Goal: Find contact information: Find contact information

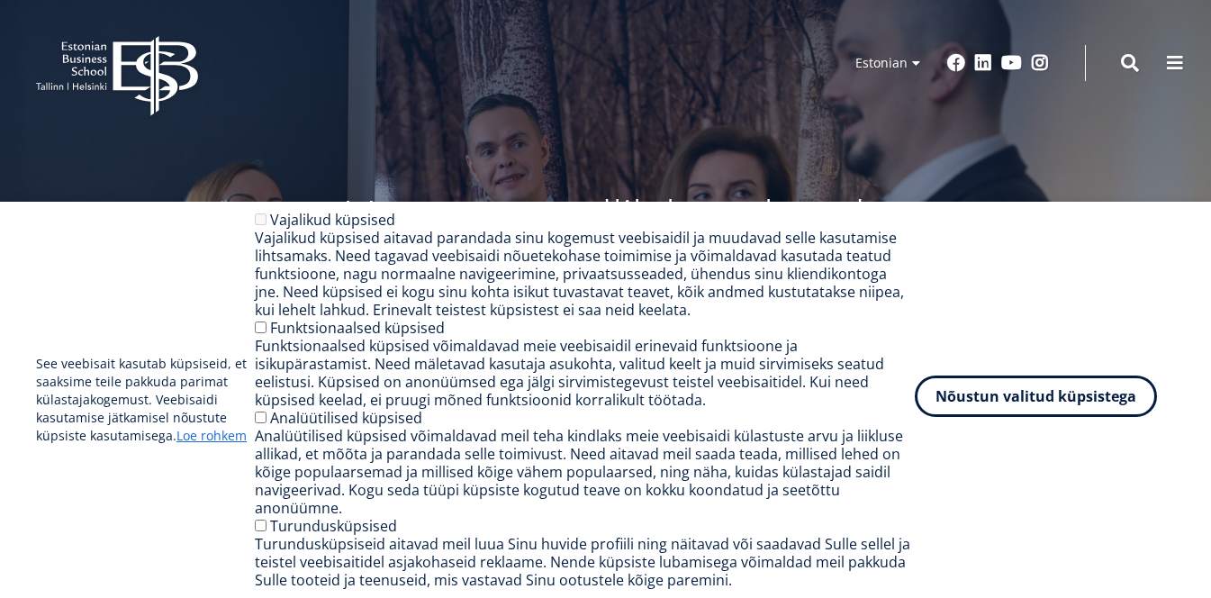
click at [986, 400] on button "Nõustun valitud küpsistega" at bounding box center [1035, 395] width 242 height 41
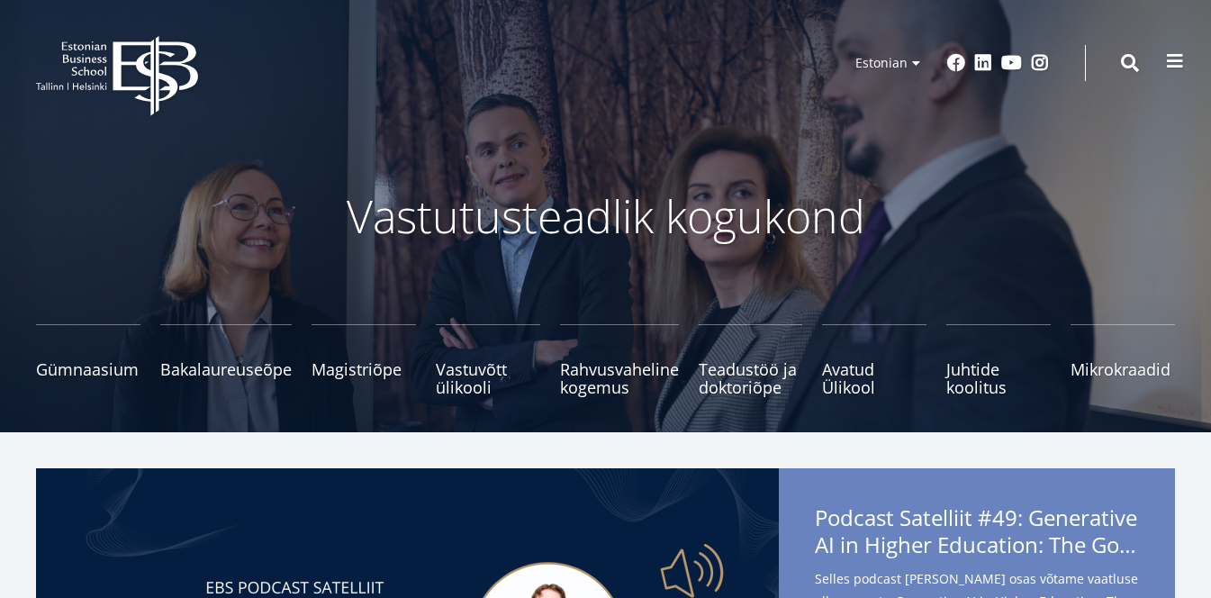
click at [1176, 66] on span at bounding box center [1175, 61] width 18 height 18
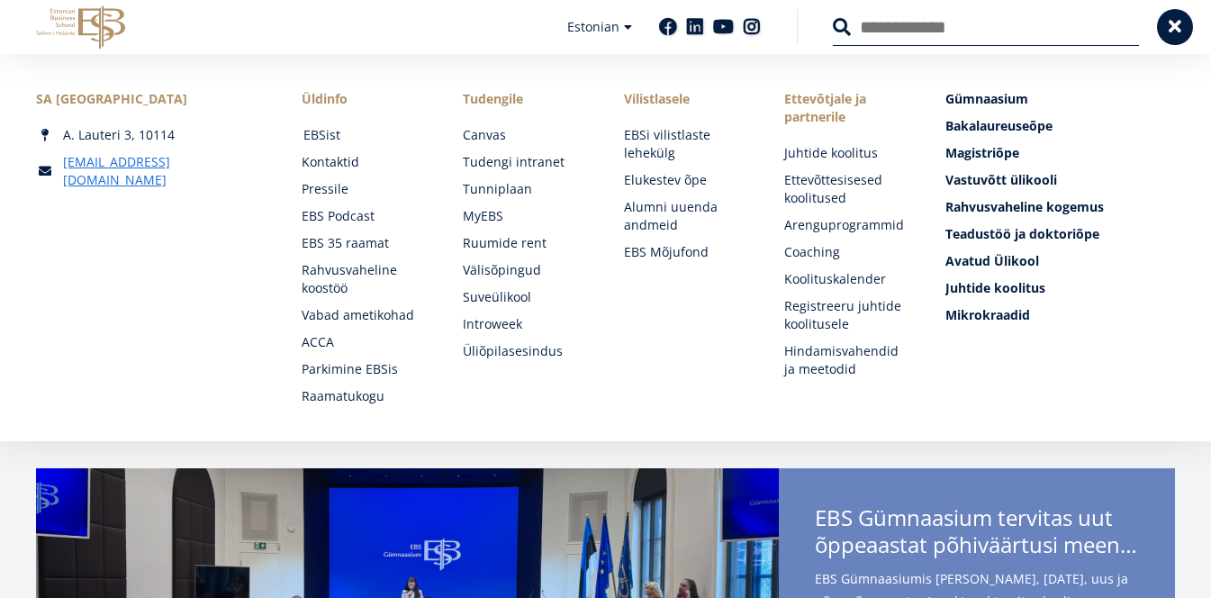
click at [329, 134] on link "EBSist" at bounding box center [365, 135] width 125 height 18
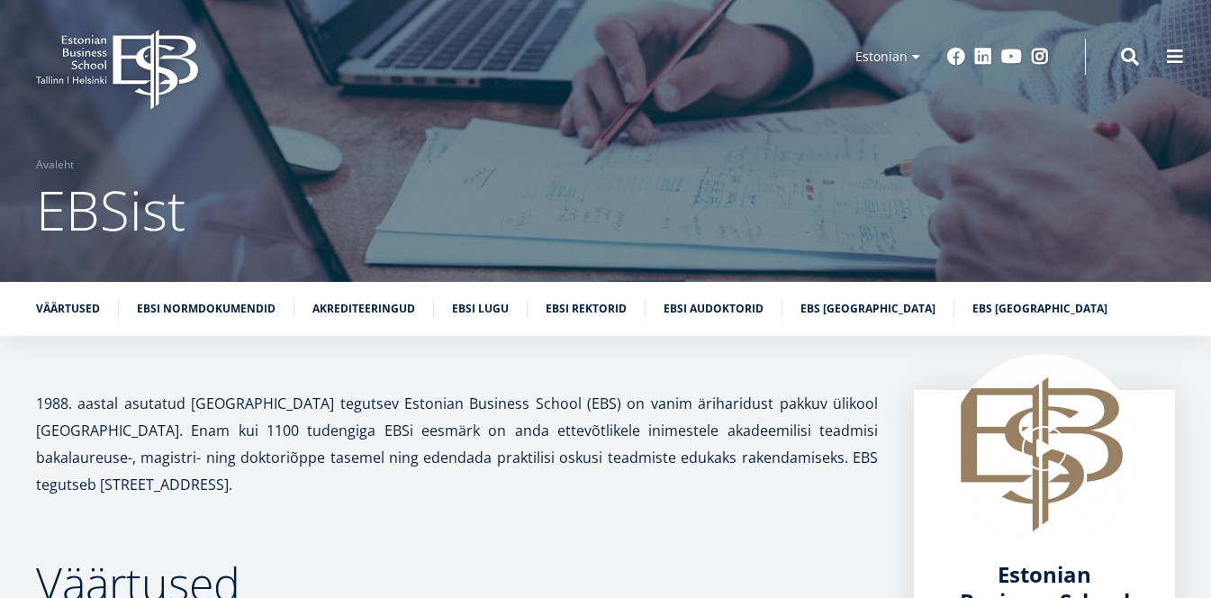
scroll to position [4, 0]
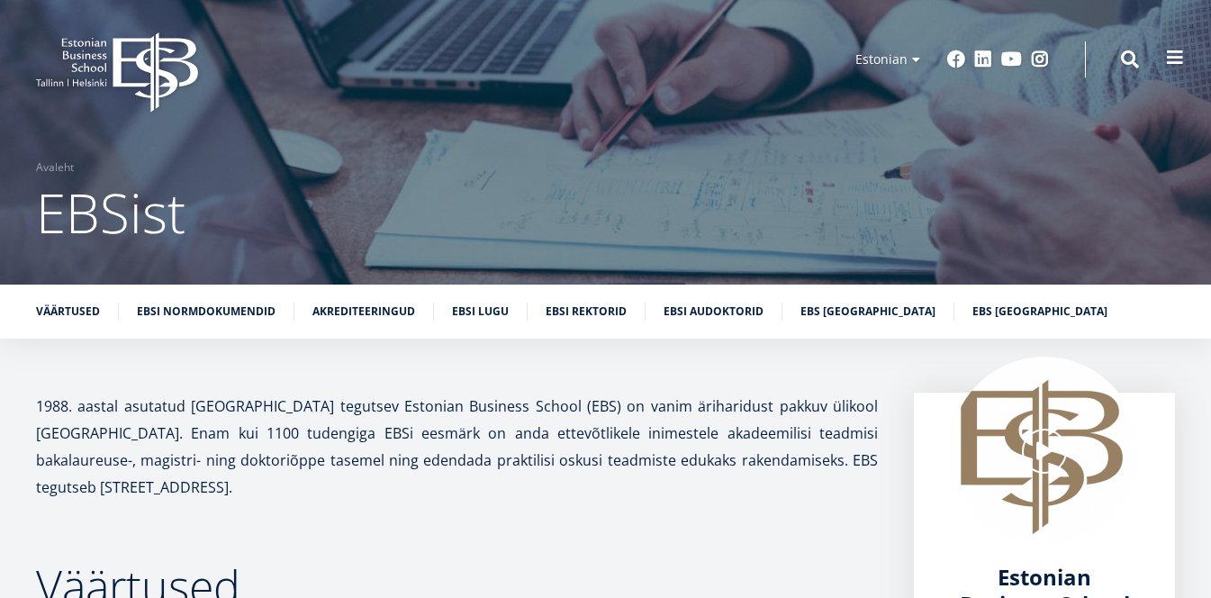
click at [1178, 61] on span at bounding box center [1175, 58] width 18 height 18
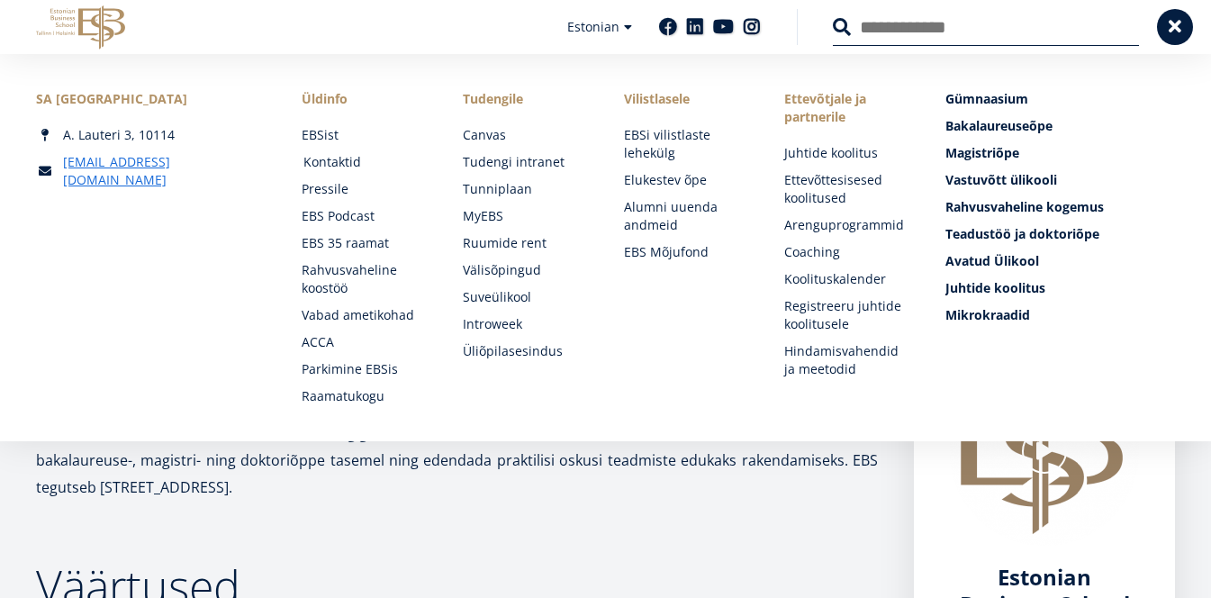
click at [335, 167] on link "Kontaktid" at bounding box center [365, 162] width 125 height 18
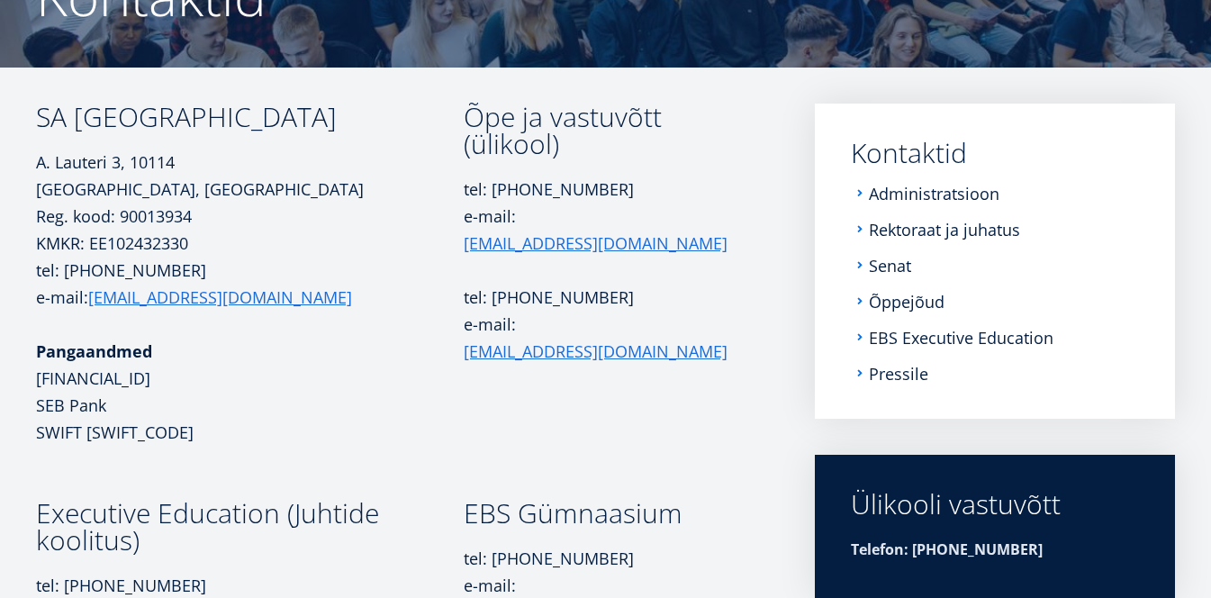
scroll to position [228, 0]
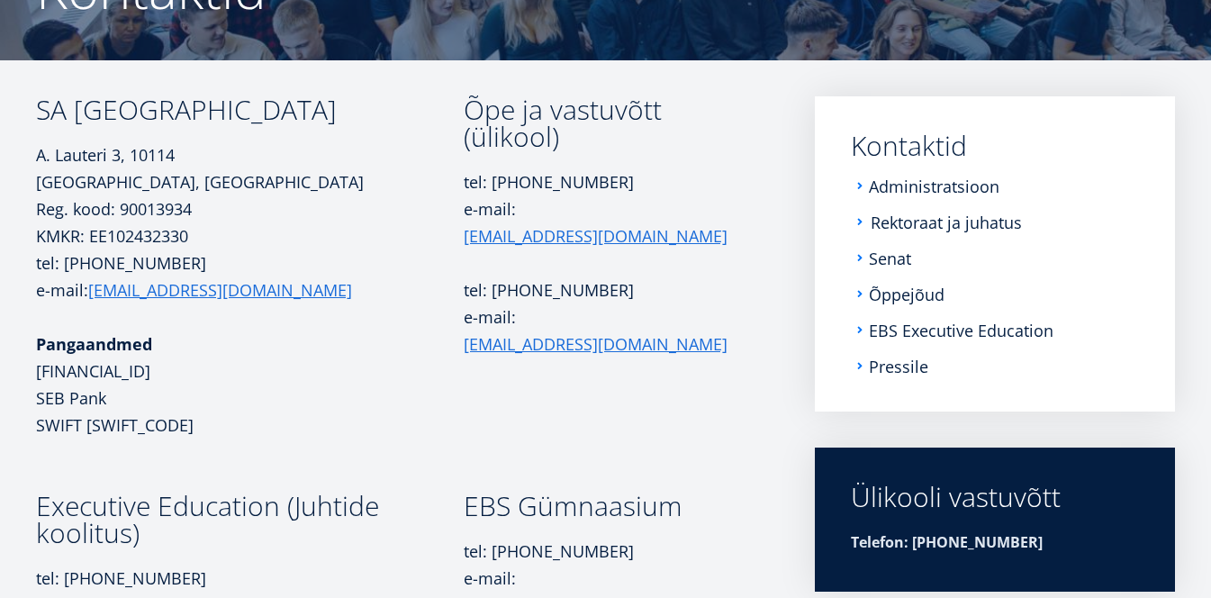
click at [932, 231] on link "Rektoraat ja juhatus" at bounding box center [945, 222] width 151 height 18
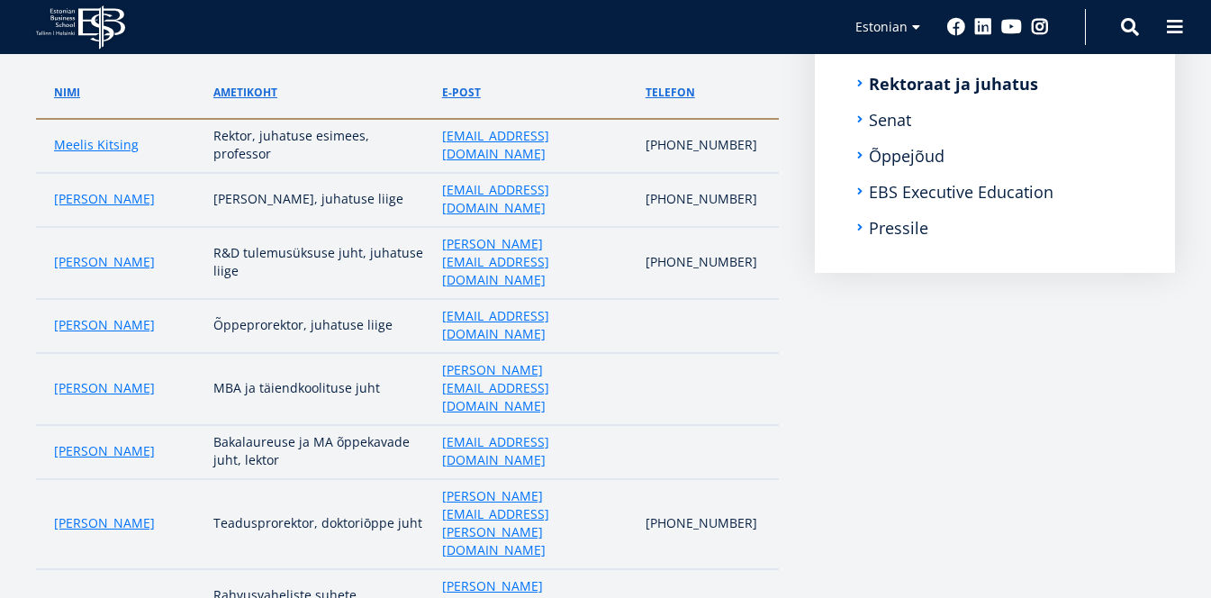
scroll to position [367, 0]
